Goal: Register for event/course

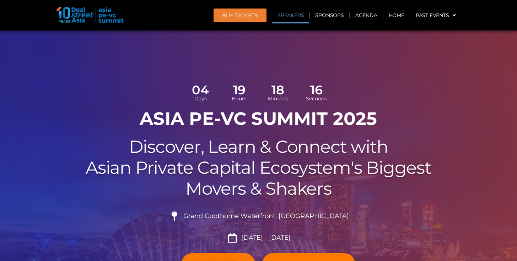
click at [292, 15] on link "Speakers" at bounding box center [290, 15] width 37 height 16
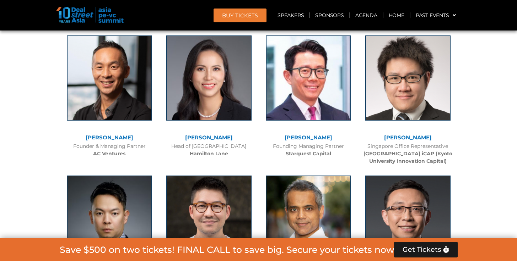
scroll to position [2882, 0]
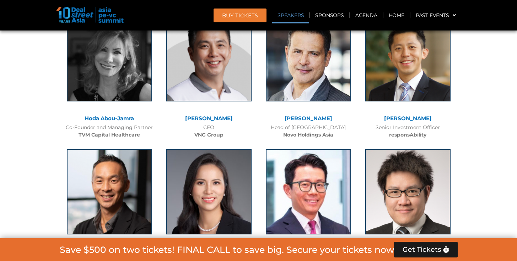
click at [285, 17] on link "Speakers" at bounding box center [290, 15] width 37 height 16
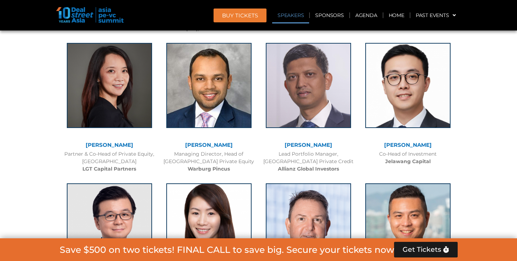
scroll to position [842, 0]
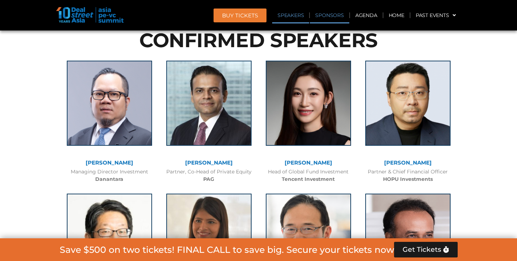
click at [330, 18] on link "Sponsors" at bounding box center [329, 15] width 39 height 16
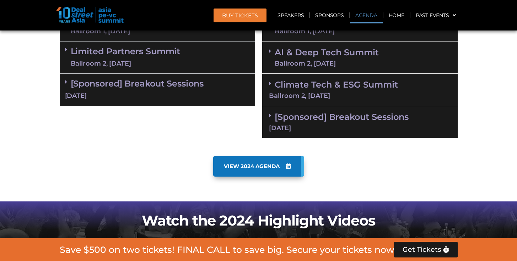
scroll to position [0, 0]
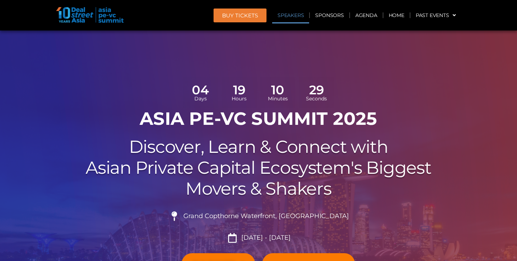
click at [296, 19] on link "Speakers" at bounding box center [290, 15] width 37 height 16
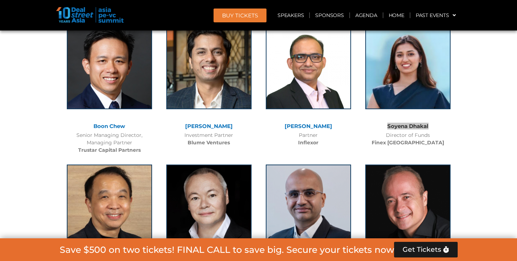
scroll to position [3755, 0]
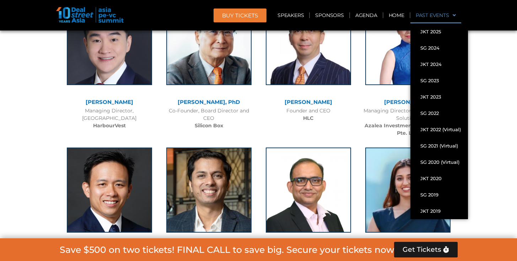
click at [455, 15] on span at bounding box center [452, 15] width 7 height 12
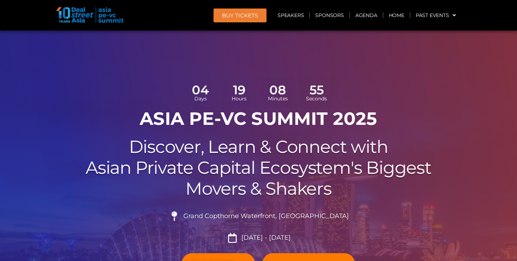
click at [438, 49] on div at bounding box center [258, 179] width 517 height 297
click at [410, 51] on div at bounding box center [258, 179] width 517 height 297
click at [458, 94] on div "04 Days 19 Hours 08 Minutes 53 Seconds ASIA PE-VC Summit 2025 Discover, Learn &…" at bounding box center [258, 200] width 405 height 254
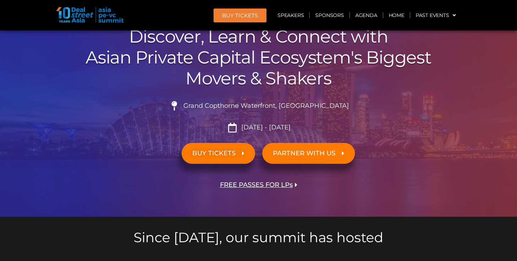
click at [266, 188] on span "FREE PASSES FOR LPs" at bounding box center [256, 185] width 73 height 7
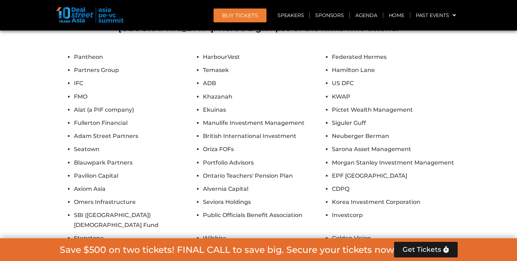
scroll to position [6498, 0]
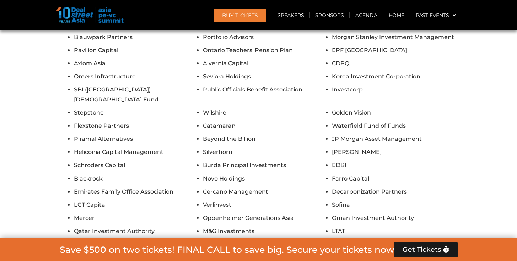
click at [281, 257] on button "Show All Firms" at bounding box center [258, 265] width 57 height 16
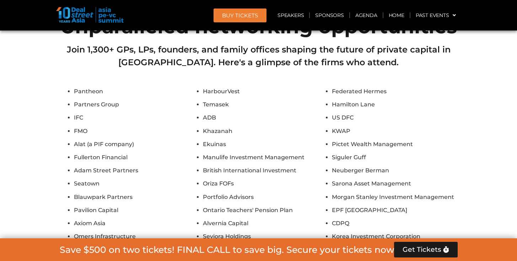
scroll to position [6212, 0]
